Goal: Information Seeking & Learning: Find specific fact

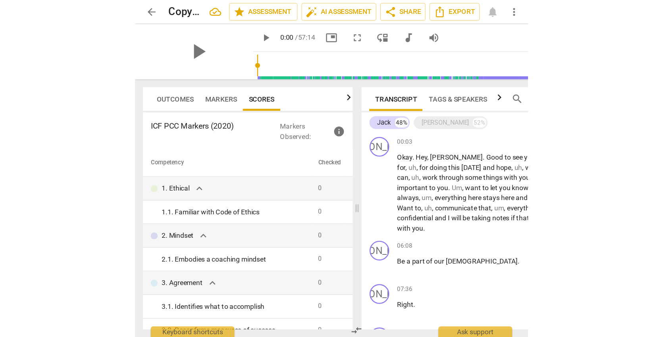
scroll to position [40, 0]
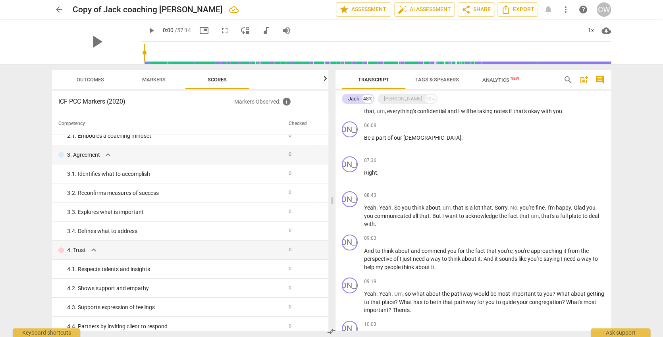
click at [316, 81] on span "search" at bounding box center [568, 80] width 10 height 10
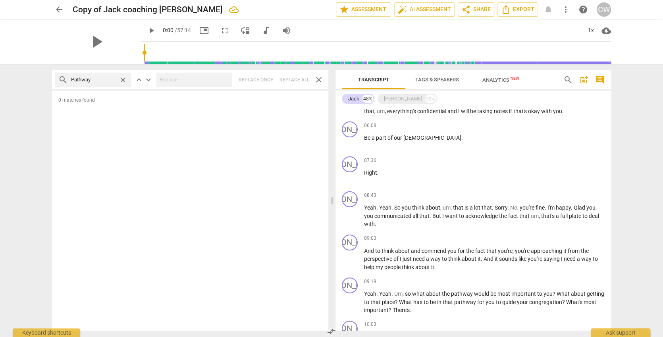
type input "Pathway"
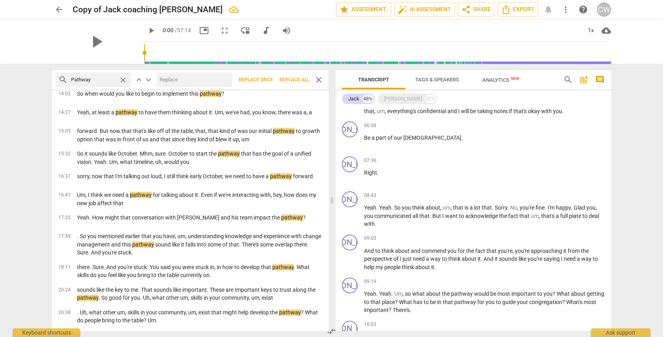
scroll to position [0, 0]
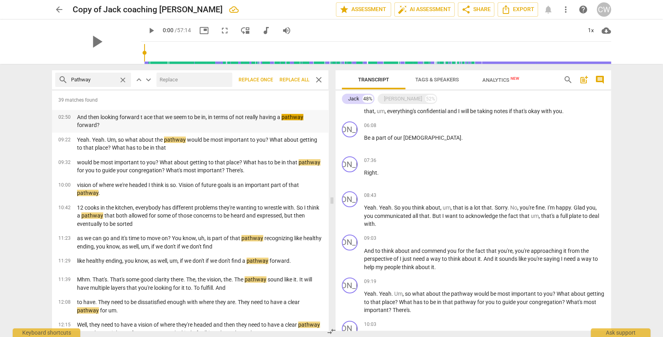
click at [118, 119] on p "And then looking forward t ace that we seem to be in, in terms of not really ha…" at bounding box center [199, 121] width 245 height 16
click at [146, 27] on span "pause" at bounding box center [151, 31] width 10 height 10
click at [146, 27] on span "play_arrow" at bounding box center [151, 31] width 10 height 10
click at [190, 143] on p "Yeah. Yeah. Um, so what about the pathway would be most important to you? What …" at bounding box center [199, 144] width 245 height 16
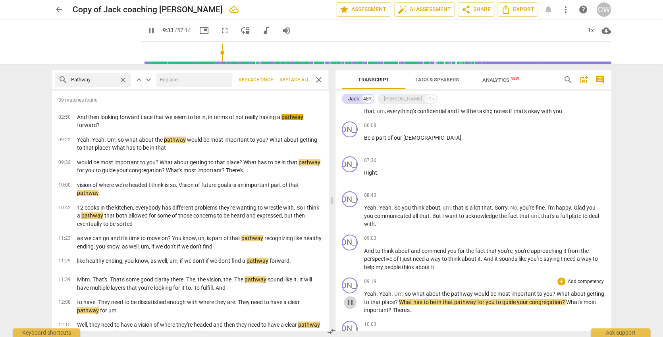
click at [316, 272] on span "pause" at bounding box center [350, 303] width 10 height 10
type input "574"
click at [124, 79] on span "close" at bounding box center [123, 80] width 8 height 8
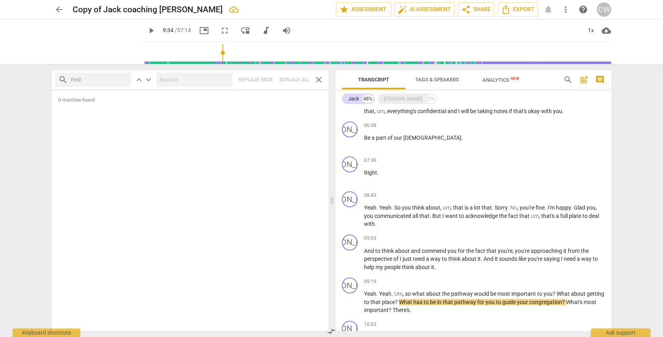
click at [116, 82] on input "text" at bounding box center [99, 79] width 57 height 13
type input "vision"
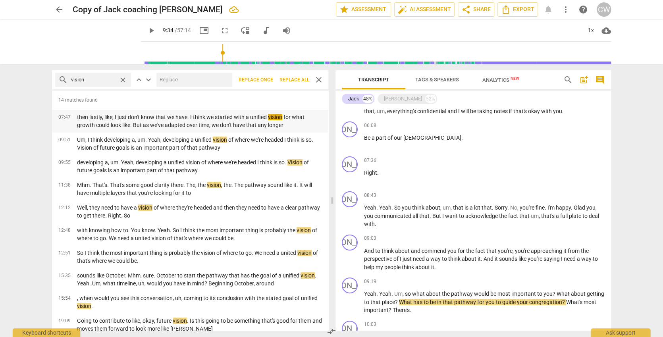
click at [159, 114] on p "then lastly, like, I just don't know that we have. I think we started with a un…" at bounding box center [199, 121] width 245 height 16
click at [191, 139] on p "Um, I think developing a, um. Yeah, developing a unified vision of where we're …" at bounding box center [199, 144] width 245 height 16
click at [198, 162] on p "developing a, um. Yeah, developing a unified vision of where we're headed I thi…" at bounding box center [199, 166] width 245 height 16
click at [187, 209] on p "Well, they need to have a vision of where they're headed and then they need to …" at bounding box center [199, 212] width 245 height 16
click at [193, 230] on p "with knowing how to. You know. Yeah. So I think the most important thing is pro…" at bounding box center [199, 234] width 245 height 16
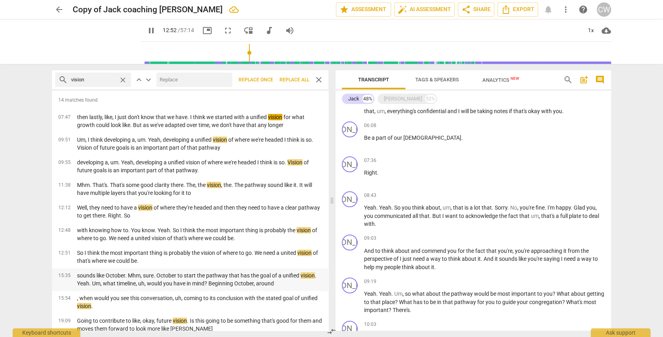
click at [214, 272] on p "sounds like October. Mhm, sure. October to start the pathway that has the goal …" at bounding box center [199, 280] width 245 height 16
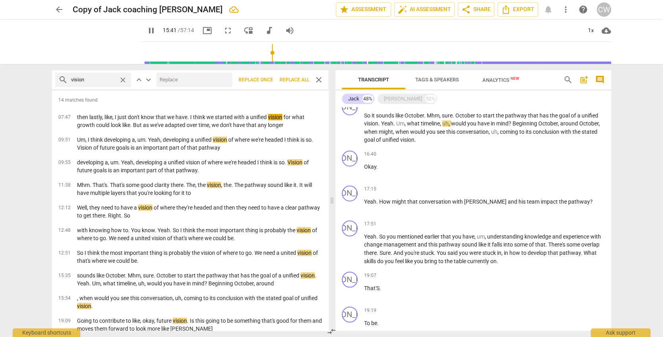
click at [146, 31] on span "pause" at bounding box center [151, 31] width 10 height 10
type input "942"
click at [123, 82] on span "close" at bounding box center [123, 80] width 8 height 8
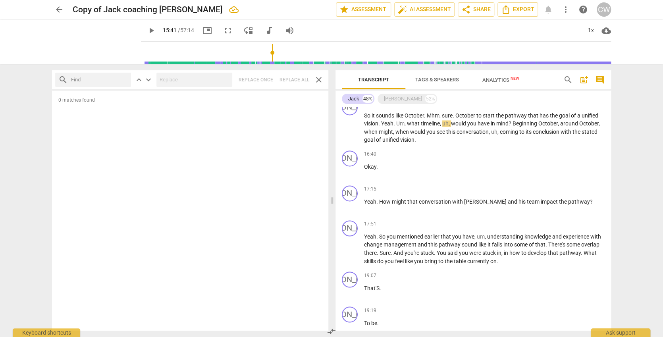
click at [122, 79] on input "text" at bounding box center [99, 79] width 57 height 13
type input "urgency"
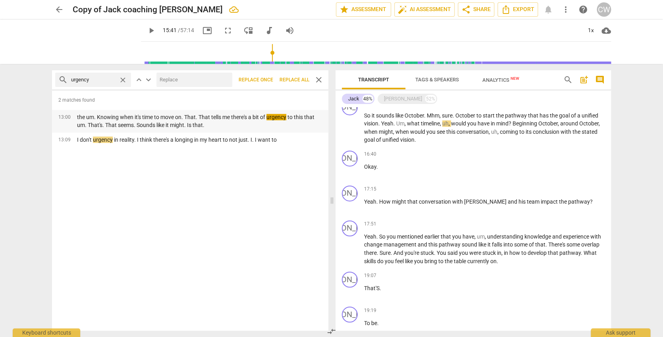
click at [60, 110] on div "13:00 the um. Knowing when it's time to move on. That. That tells me there's a …" at bounding box center [190, 121] width 276 height 23
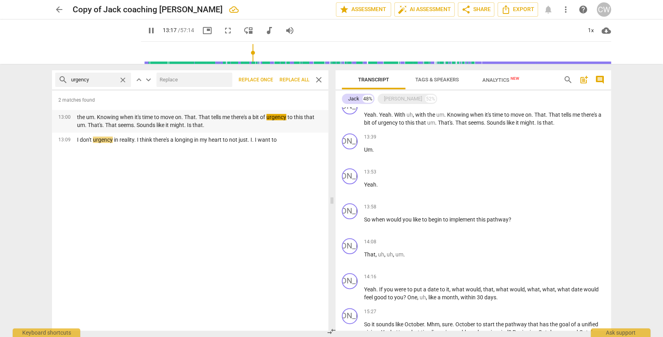
click at [92, 119] on p "the um. Knowing when it's time to move on. That. That tells me there's a bit of…" at bounding box center [199, 121] width 245 height 16
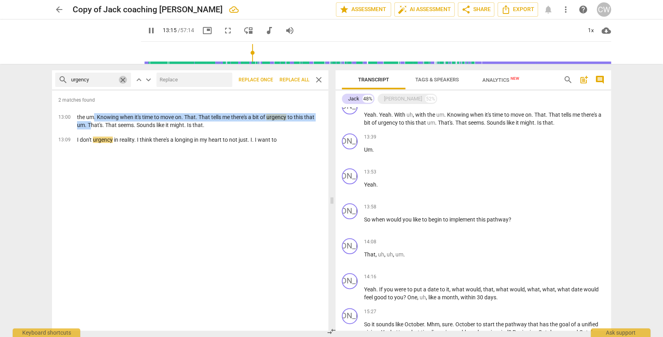
type input "795"
click at [122, 79] on span "close" at bounding box center [123, 80] width 8 height 8
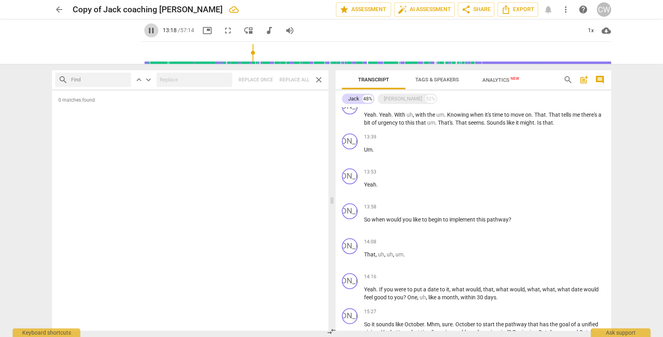
click at [146, 28] on span "pause" at bounding box center [151, 31] width 10 height 10
type input "799"
click at [110, 79] on input "text" at bounding box center [99, 79] width 57 height 13
type input "readiness"
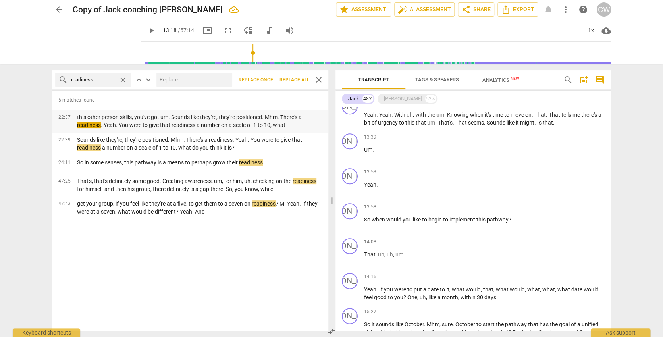
click at [121, 117] on p "this other person skills, you've got um. Sounds like they're, they're positione…" at bounding box center [199, 121] width 245 height 16
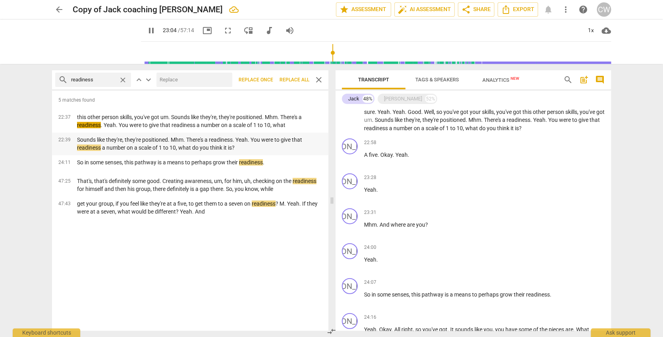
click at [121, 139] on p "Sounds like they're, they're positioned. Mhm. There's a readiness. Yeah. You we…" at bounding box center [199, 144] width 245 height 16
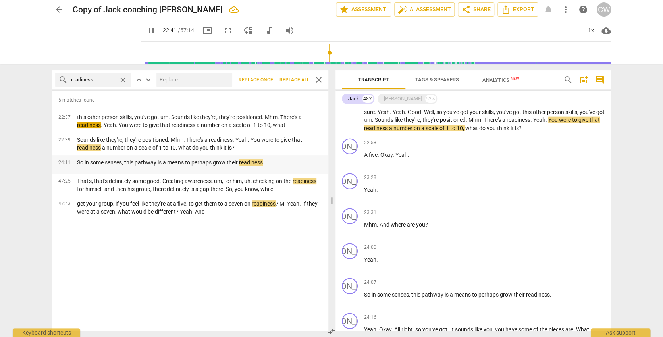
click at [144, 158] on p "So in some senses, this pathway is a means to perhaps grow their readiness ." at bounding box center [170, 162] width 187 height 8
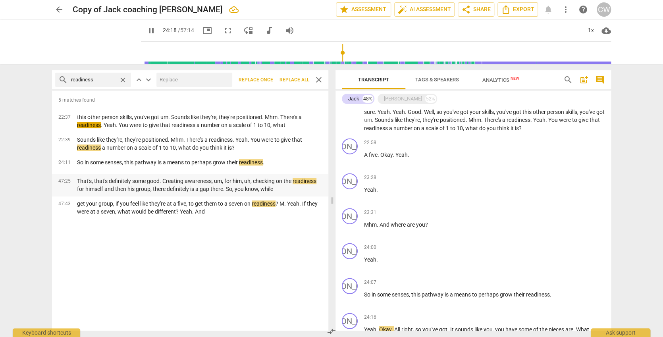
click at [164, 183] on p "That's, that's definitely some good. Creating awareness, um, for him, uh, check…" at bounding box center [199, 185] width 245 height 16
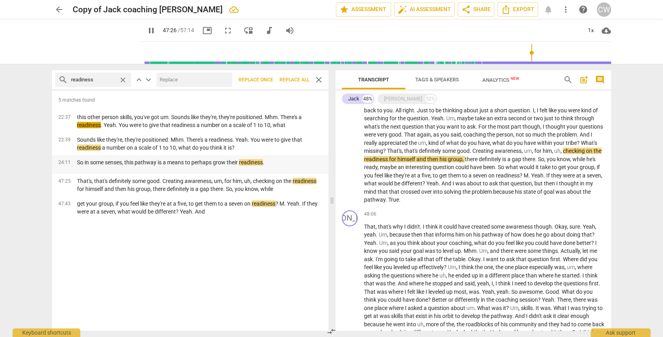
click at [151, 161] on p "So in some senses, this pathway is a means to perhaps grow their readiness ." at bounding box center [170, 162] width 187 height 8
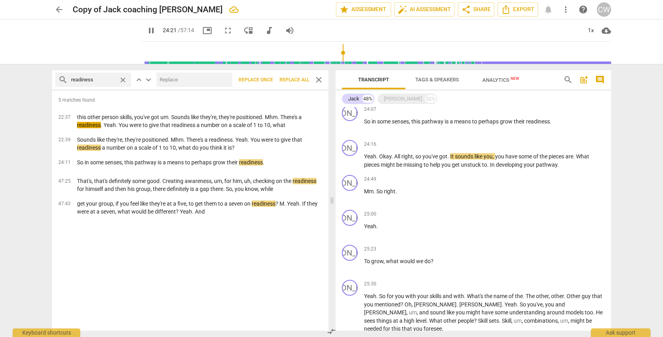
click at [146, 29] on span "pause" at bounding box center [151, 31] width 10 height 10
click at [136, 160] on p "So in some senses, this pathway is a means to perhaps grow their readiness ." at bounding box center [170, 162] width 187 height 8
click at [119, 114] on p "this other person skills, you've got um. Sounds like they're, they're positione…" at bounding box center [199, 121] width 245 height 16
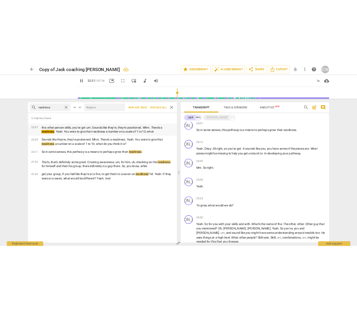
scroll to position [994, 0]
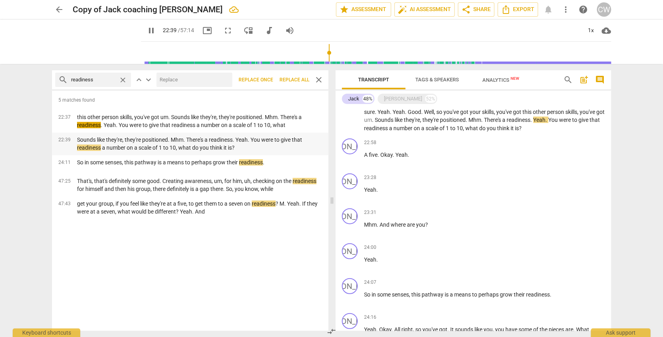
click at [132, 146] on p "Sounds like they're, they're positioned. Mhm. There's a readiness. Yeah. You we…" at bounding box center [199, 144] width 245 height 16
click at [146, 29] on span "pause" at bounding box center [151, 31] width 10 height 10
click at [202, 159] on p "So in some senses, this pathway is a means to perhaps grow their readiness ." at bounding box center [170, 162] width 187 height 8
click at [119, 159] on p "So in some senses, this pathway is a means to perhaps grow their readiness ." at bounding box center [170, 162] width 187 height 8
type input "1464"
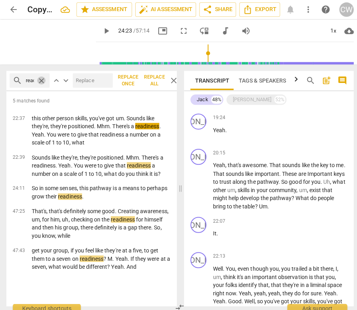
click at [42, 79] on span "close" at bounding box center [41, 80] width 8 height 8
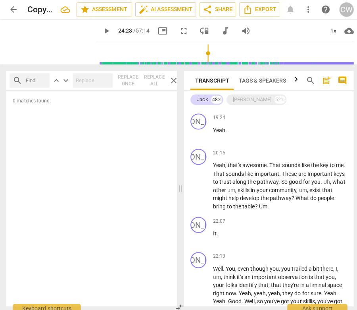
click at [25, 78] on input "text" at bounding box center [35, 79] width 21 height 13
type input "vision"
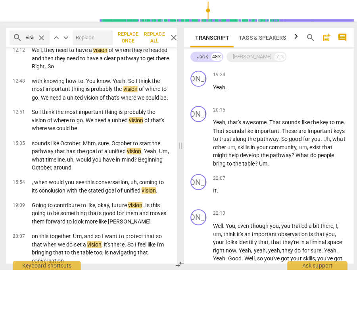
scroll to position [124, 0]
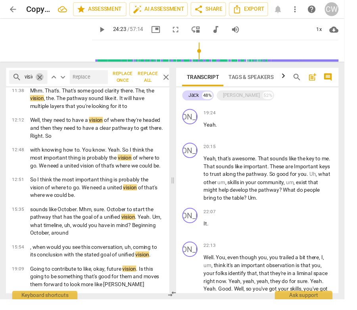
click at [39, 79] on span "close" at bounding box center [41, 80] width 8 height 8
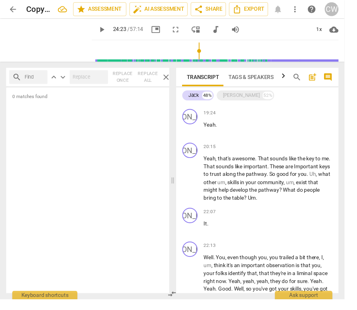
click at [39, 79] on input "text" at bounding box center [35, 79] width 21 height 13
type input "readiness"
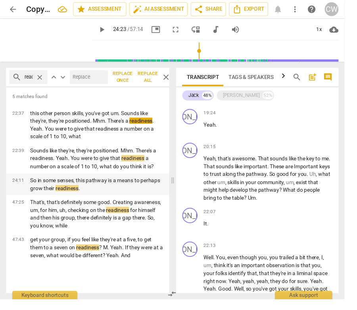
click at [100, 183] on p "So in some senses, this pathway is a means to perhaps grow their readiness ." at bounding box center [100, 191] width 138 height 16
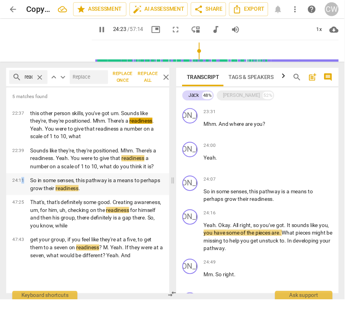
drag, startPoint x: 17, startPoint y: 180, endPoint x: 23, endPoint y: 178, distance: 5.9
click at [23, 183] on span "24:11" at bounding box center [19, 186] width 12 height 7
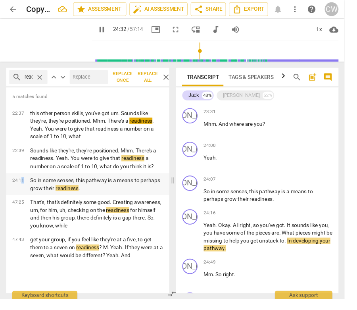
click at [18, 181] on div "24:11 So in some senses, this pathway is a means to perhaps grow their readines…" at bounding box center [90, 190] width 169 height 23
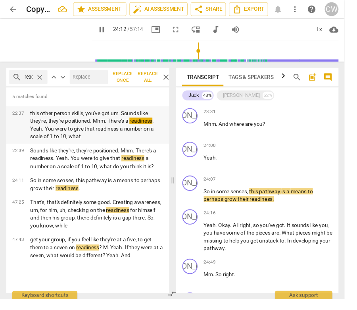
click at [29, 118] on div "this other person skills, you've got um. Sounds like they're, they're positione…" at bounding box center [100, 129] width 150 height 33
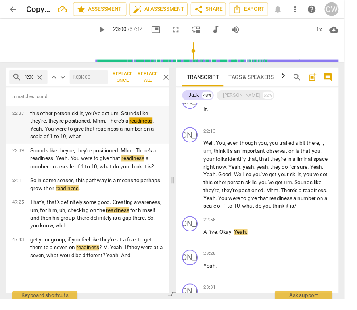
click at [82, 118] on p "this other person skills, you've got um. Sounds like they're, they're positione…" at bounding box center [100, 129] width 138 height 33
click at [28, 127] on div "this other person skills, you've got um. Sounds like they're, they're positione…" at bounding box center [100, 129] width 150 height 33
click at [12, 122] on div "22:37 this other person skills, you've got um. Sounds like they're, they're pos…" at bounding box center [90, 129] width 169 height 39
click at [21, 213] on div "47:25 That's, that's definitely some good. Creating awareness, um, for him, uh,…" at bounding box center [90, 221] width 169 height 39
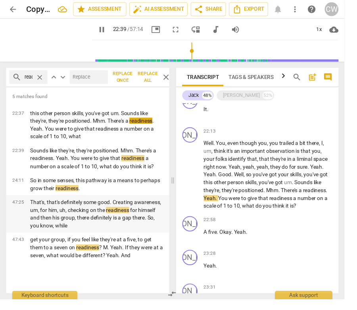
scroll to position [3428, 0]
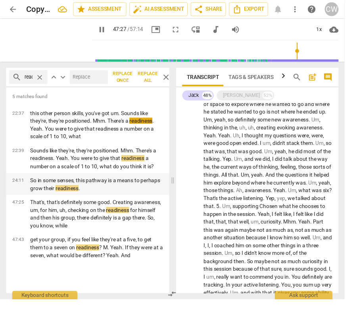
click at [23, 182] on div "24:11 So in some senses, this pathway is a means to perhaps grow their readines…" at bounding box center [90, 190] width 169 height 23
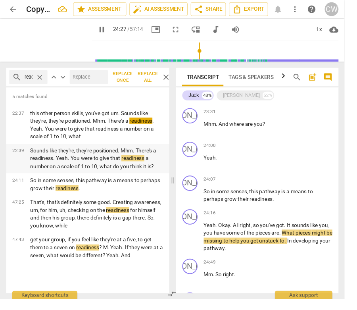
click at [17, 153] on span "22:39" at bounding box center [19, 156] width 12 height 7
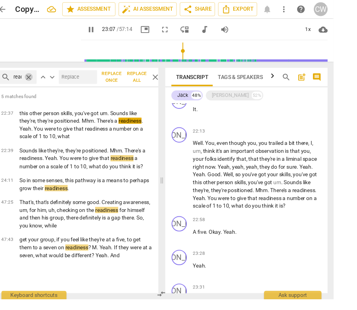
type input "1388"
click at [37, 80] on span "close" at bounding box center [41, 80] width 8 height 8
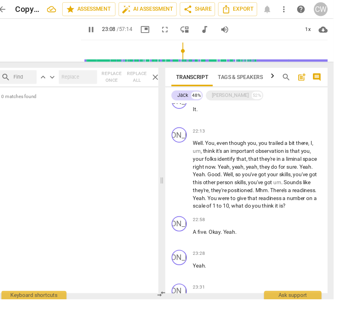
click at [27, 79] on input "text" at bounding box center [35, 79] width 21 height 13
type input "1390"
type input "u"
type input "1391"
type input "ur"
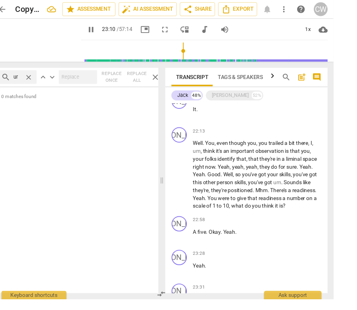
type input "1391"
type input "urg"
type input "1391"
type input "urge"
type input "1391"
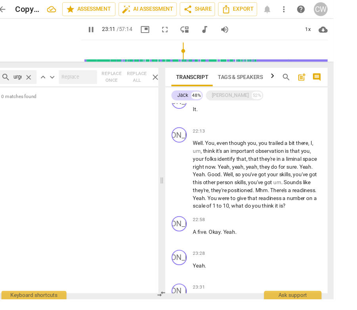
type input "urgenc"
type input "1392"
type input "urgency"
type input "1392"
type input "urgency"
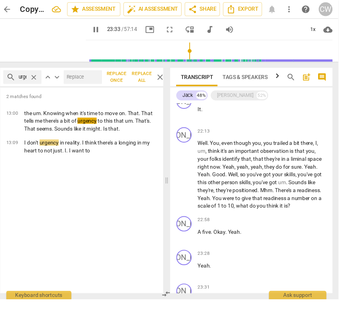
type input "1413"
type input "urgency"
type input "1417"
type input "urgency"
click at [101, 31] on span "pause" at bounding box center [106, 31] width 10 height 10
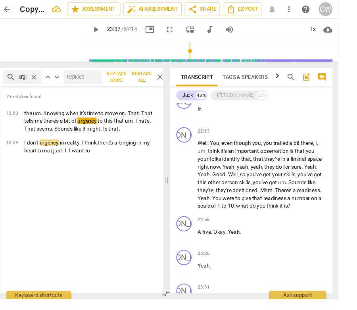
type input "1418"
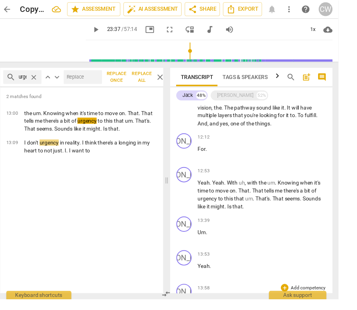
scroll to position [468, 0]
